Goal: Task Accomplishment & Management: Use online tool/utility

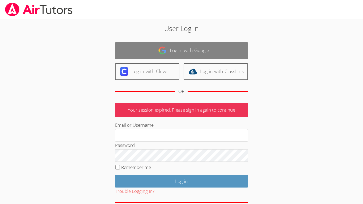
click at [206, 47] on link "Log in with Google" at bounding box center [181, 50] width 133 height 17
click at [206, 52] on link "Log in with Google" at bounding box center [181, 50] width 133 height 17
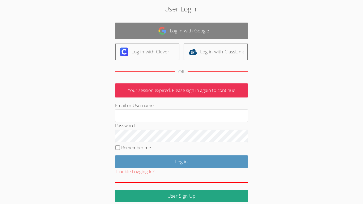
scroll to position [19, 0]
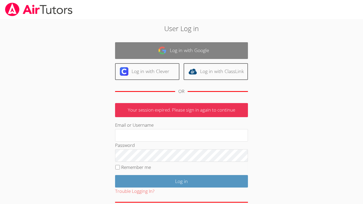
click at [201, 44] on link "Log in with Google" at bounding box center [181, 50] width 133 height 17
click at [201, 46] on link "Log in with Google" at bounding box center [181, 50] width 133 height 17
click at [204, 50] on link "Log in with Google" at bounding box center [181, 50] width 133 height 17
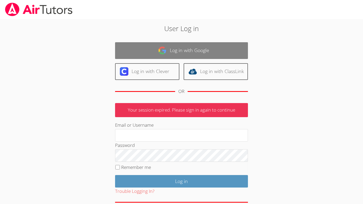
click at [208, 53] on link "Log in with Google" at bounding box center [181, 50] width 133 height 17
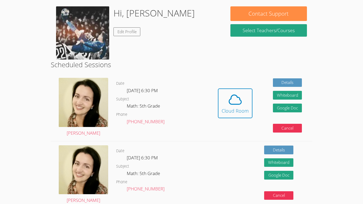
scroll to position [46, 0]
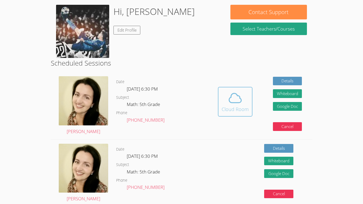
click at [232, 89] on button "Cloud Room" at bounding box center [235, 102] width 35 height 30
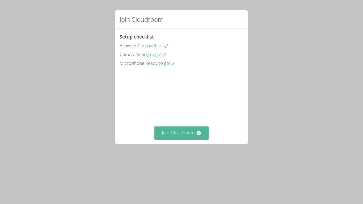
click at [188, 140] on button "Join Cloudroom" at bounding box center [181, 133] width 55 height 13
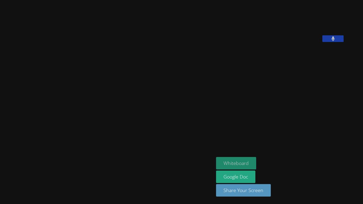
click at [226, 162] on button "Whiteboard" at bounding box center [236, 163] width 40 height 12
